Goal: Check status: Check status

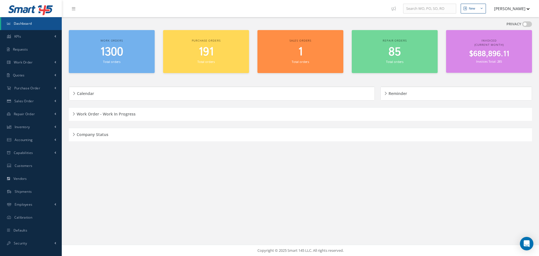
click at [72, 134] on div "Company Status" at bounding box center [300, 134] width 463 height 9
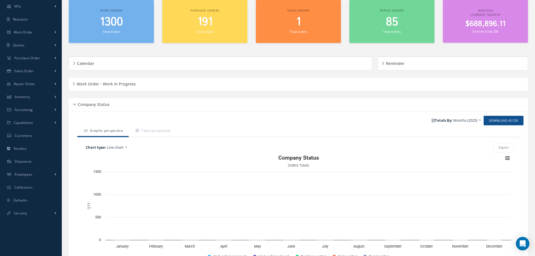
scroll to position [67, 0]
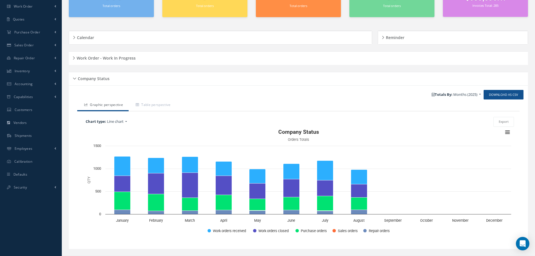
scroll to position [67, 0]
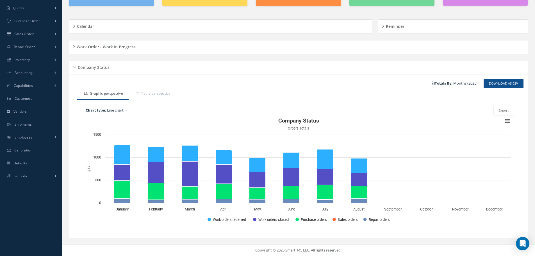
click at [74, 68] on div "Company Status" at bounding box center [298, 67] width 459 height 9
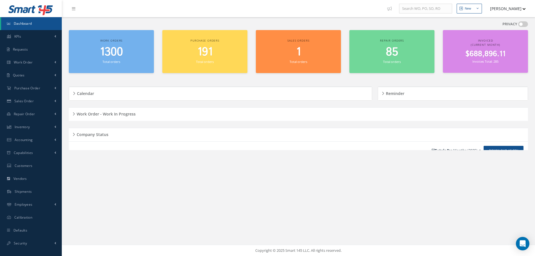
scroll to position [0, 0]
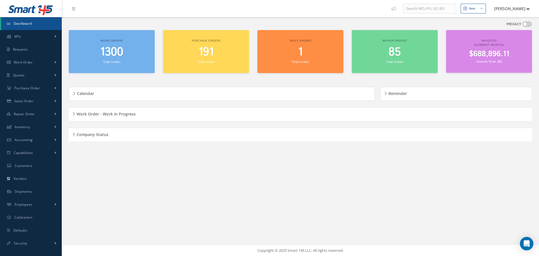
click at [73, 113] on div "Work Order - Work In Progress" at bounding box center [300, 114] width 463 height 9
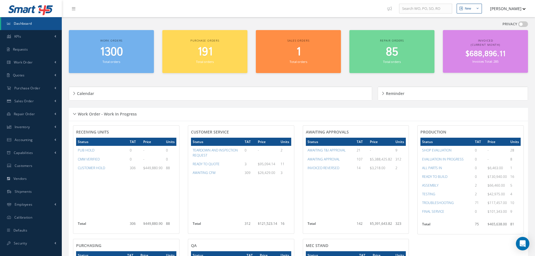
click at [75, 112] on div "Work Order - Work In Progress" at bounding box center [298, 114] width 459 height 9
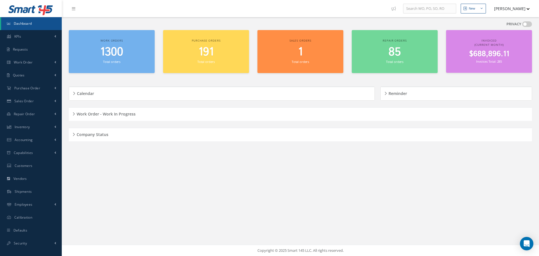
click at [74, 113] on div "Work Order - Work In Progress" at bounding box center [300, 114] width 463 height 9
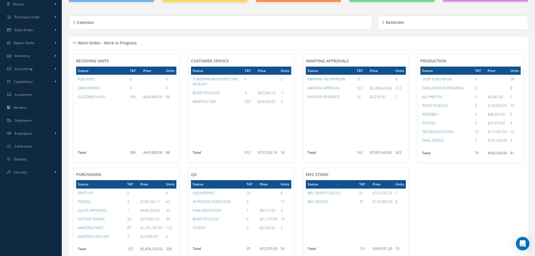
scroll to position [56, 0]
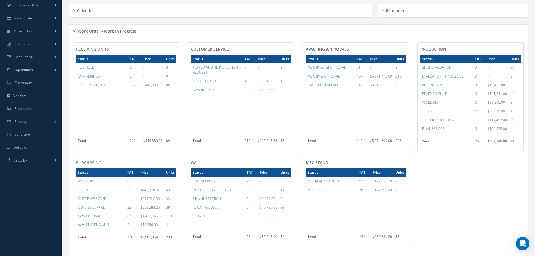
scroll to position [84, 0]
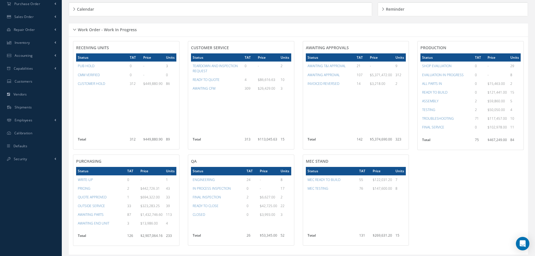
click at [75, 28] on div "Work Order - Work In Progress" at bounding box center [298, 30] width 459 height 9
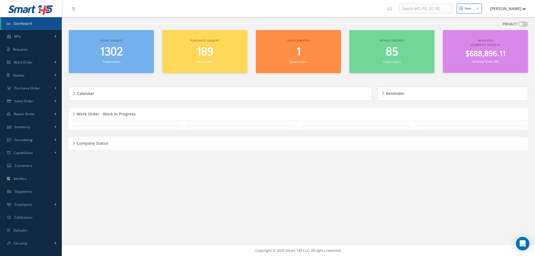
scroll to position [0, 0]
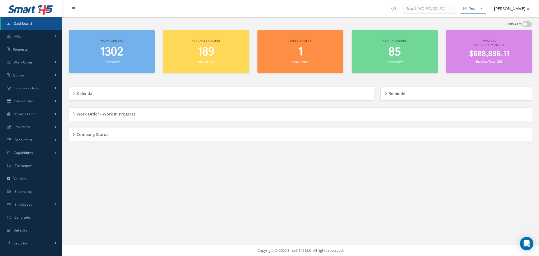
click at [75, 136] on h5 "Company Status" at bounding box center [91, 133] width 33 height 7
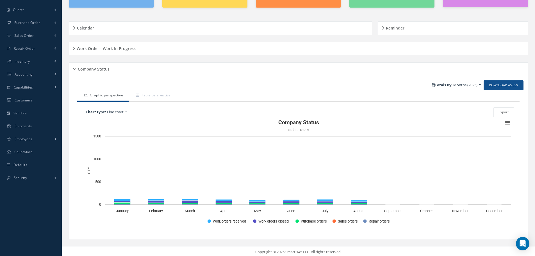
scroll to position [67, 0]
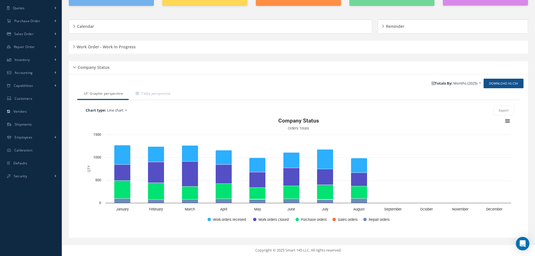
click at [74, 66] on div "Company Status" at bounding box center [298, 67] width 459 height 9
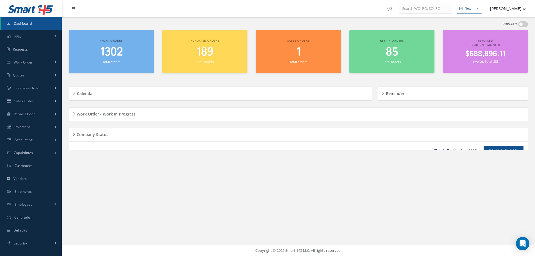
scroll to position [0, 0]
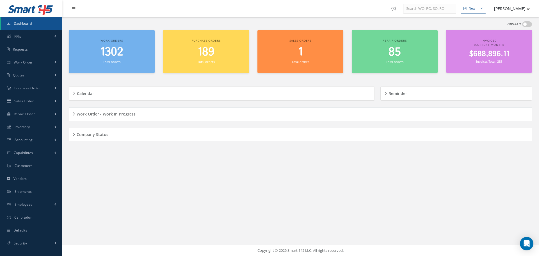
click at [73, 112] on div "Work Order - Work In Progress" at bounding box center [300, 114] width 463 height 9
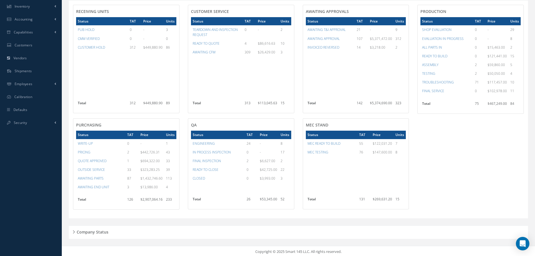
scroll to position [121, 0]
